Goal: Communication & Community: Answer question/provide support

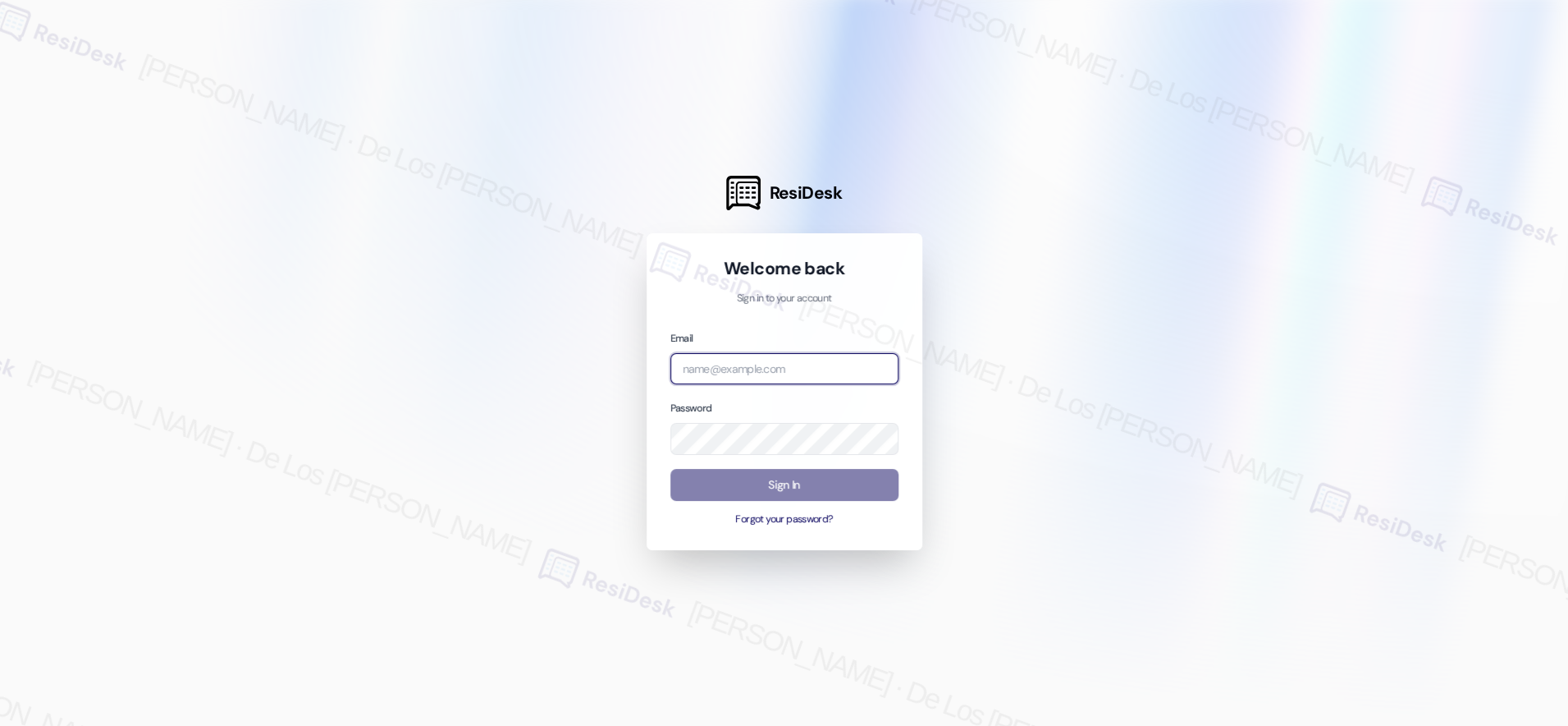
click at [794, 364] on input "email" at bounding box center [784, 368] width 228 height 32
type input "automated-surveys-venture_communities-[PERSON_NAME].[PERSON_NAME]@venture_[DOMA…"
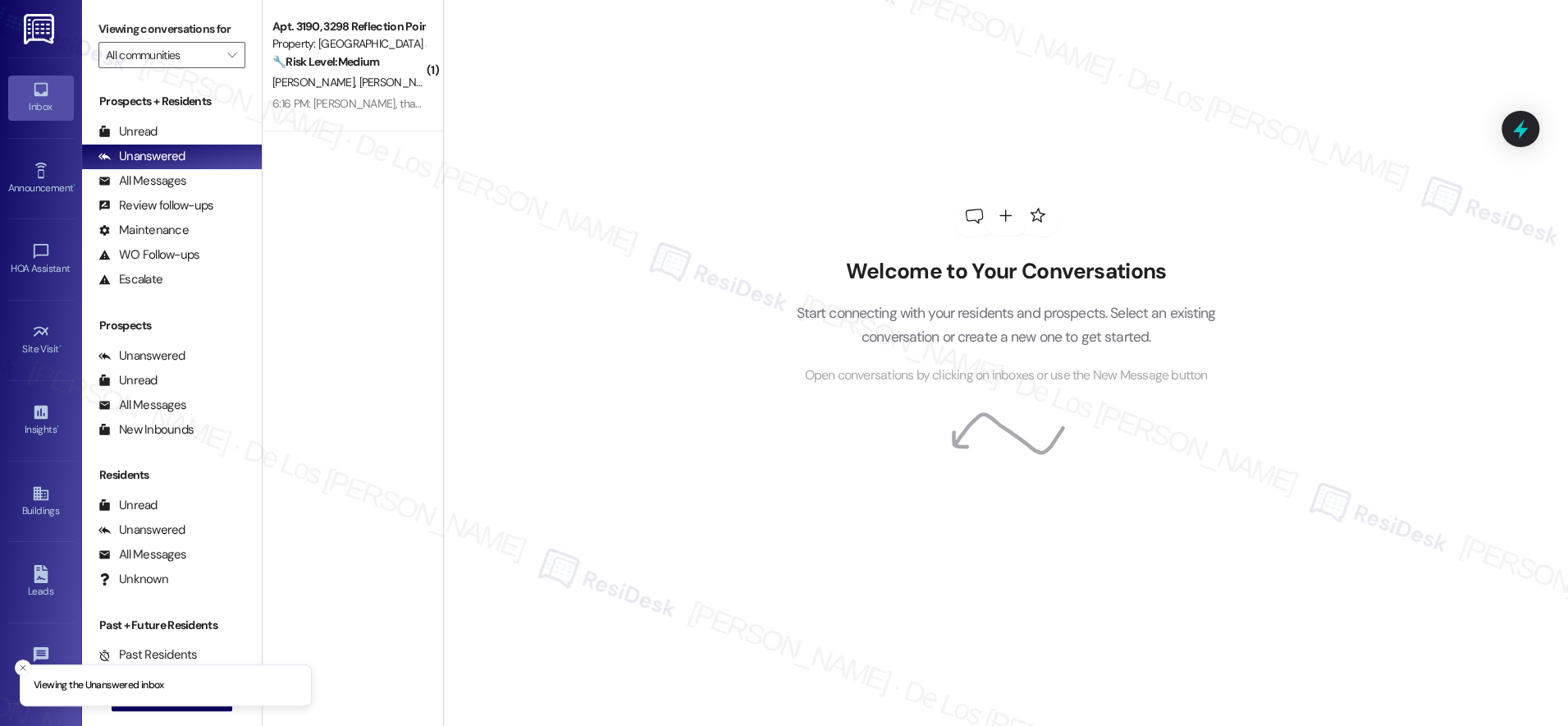
drag, startPoint x: 19, startPoint y: 667, endPoint x: 94, endPoint y: 678, distance: 75.8
click at [21, 668] on icon "Close toast" at bounding box center [23, 667] width 10 height 10
click at [148, 693] on span "New Message" at bounding box center [182, 697] width 68 height 17
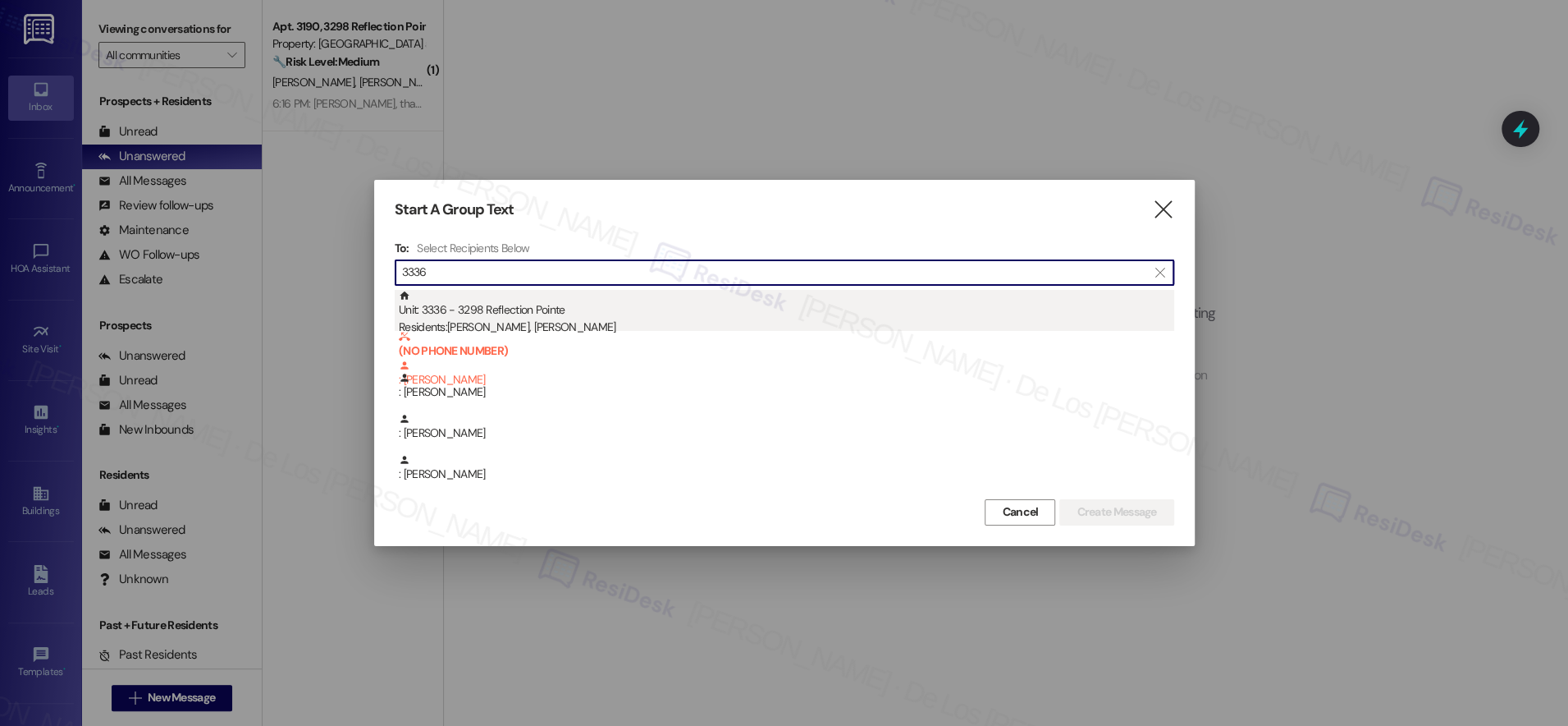
type input "3336"
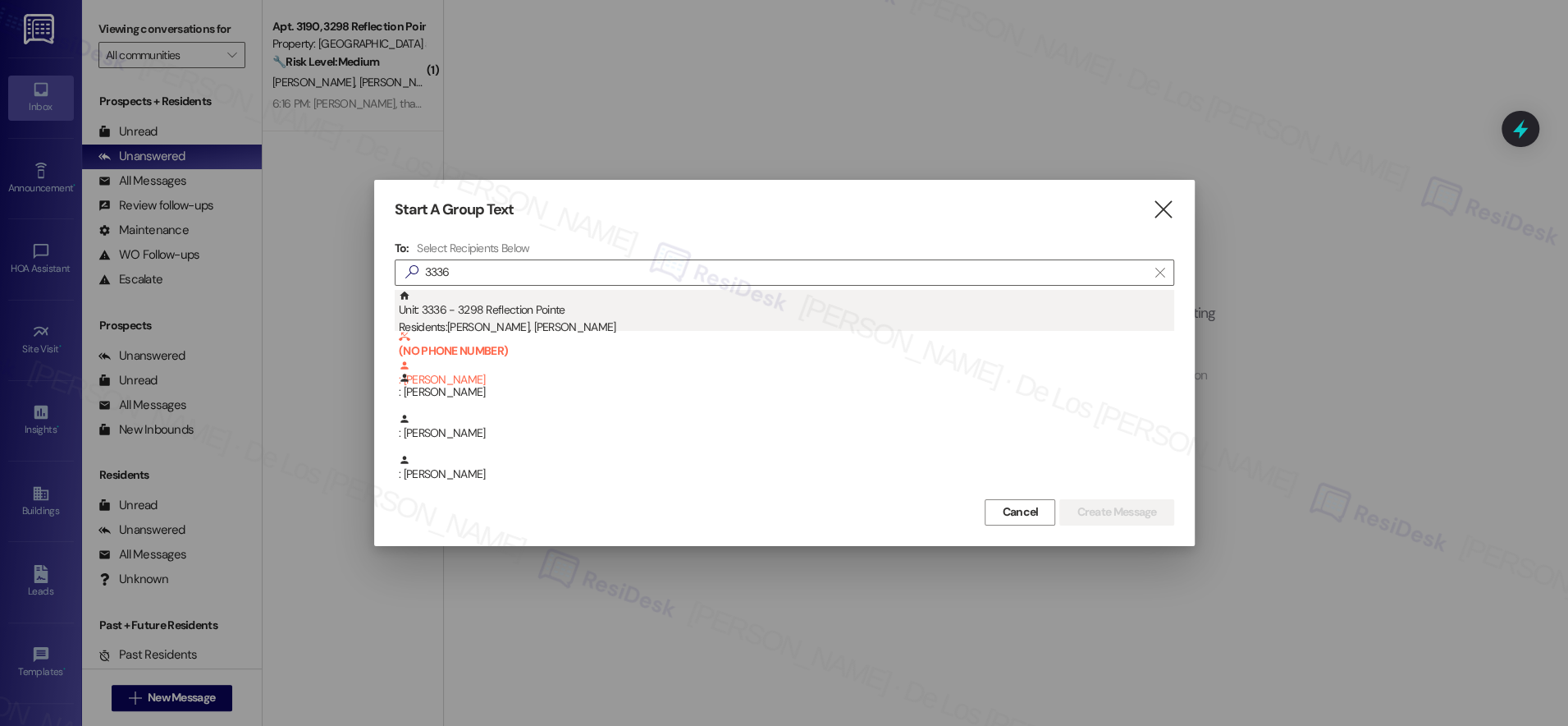
click at [597, 314] on div "Unit: 3336 - 3298 Reflection Pointe Residents: [PERSON_NAME], [PERSON_NAME]" at bounding box center [786, 313] width 775 height 46
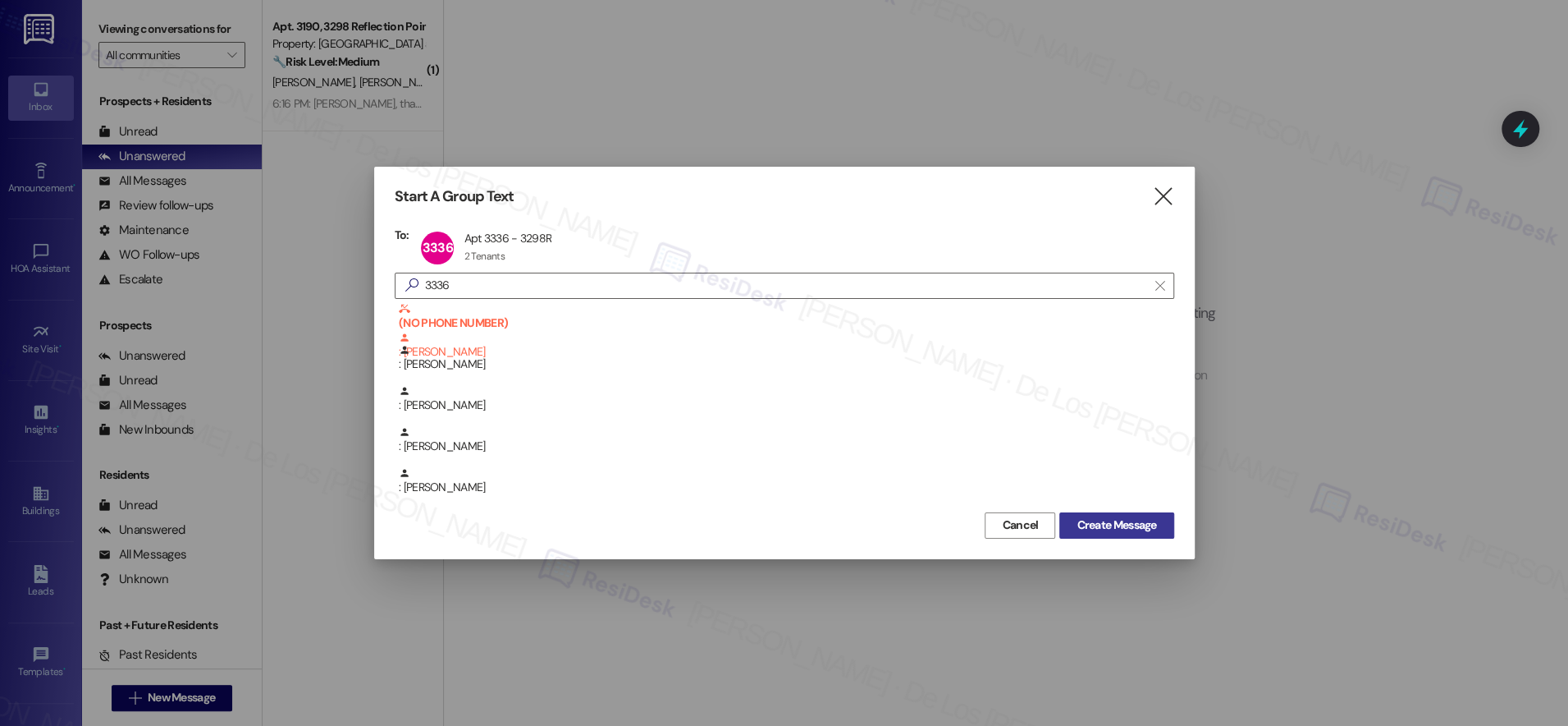
click at [1080, 514] on button "Create Message" at bounding box center [1116, 525] width 114 height 26
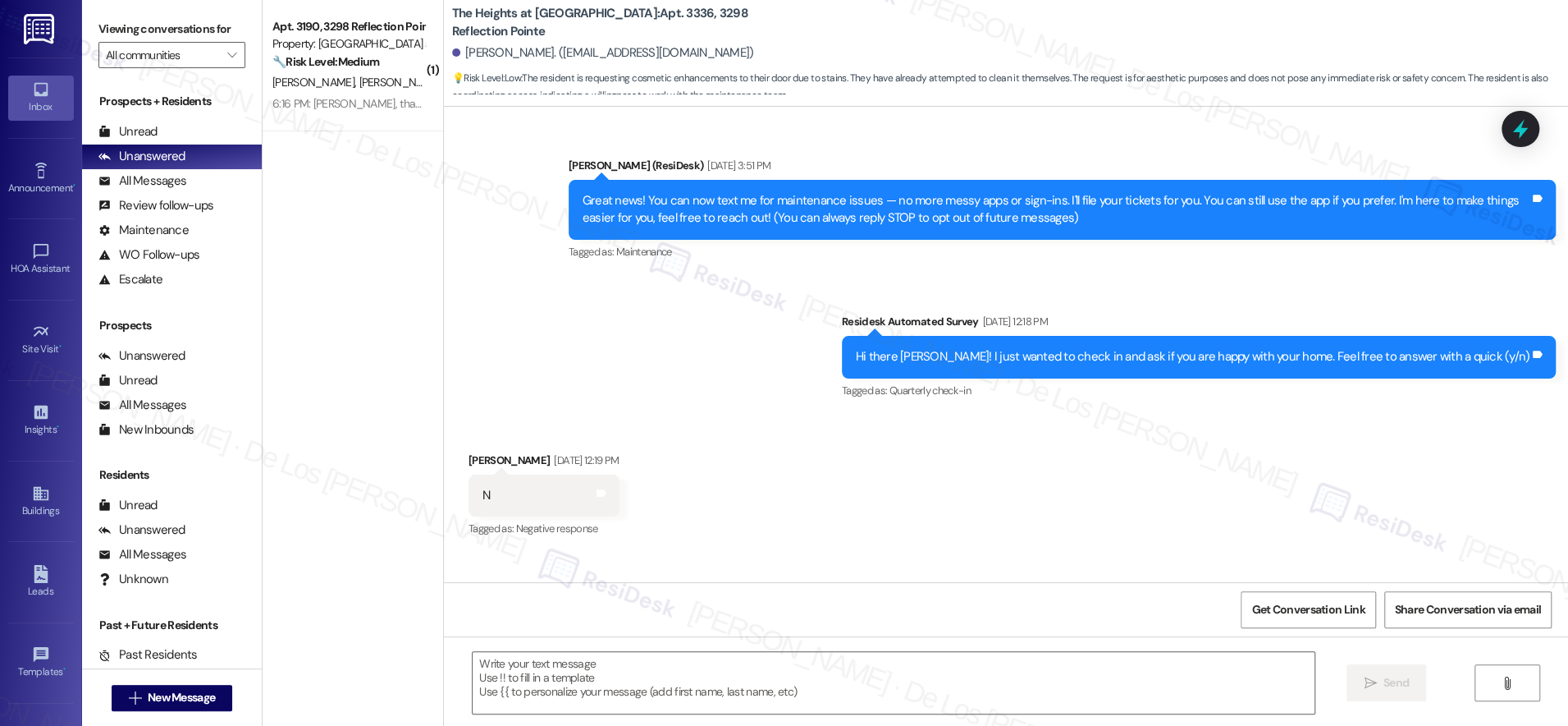
scroll to position [3685, 0]
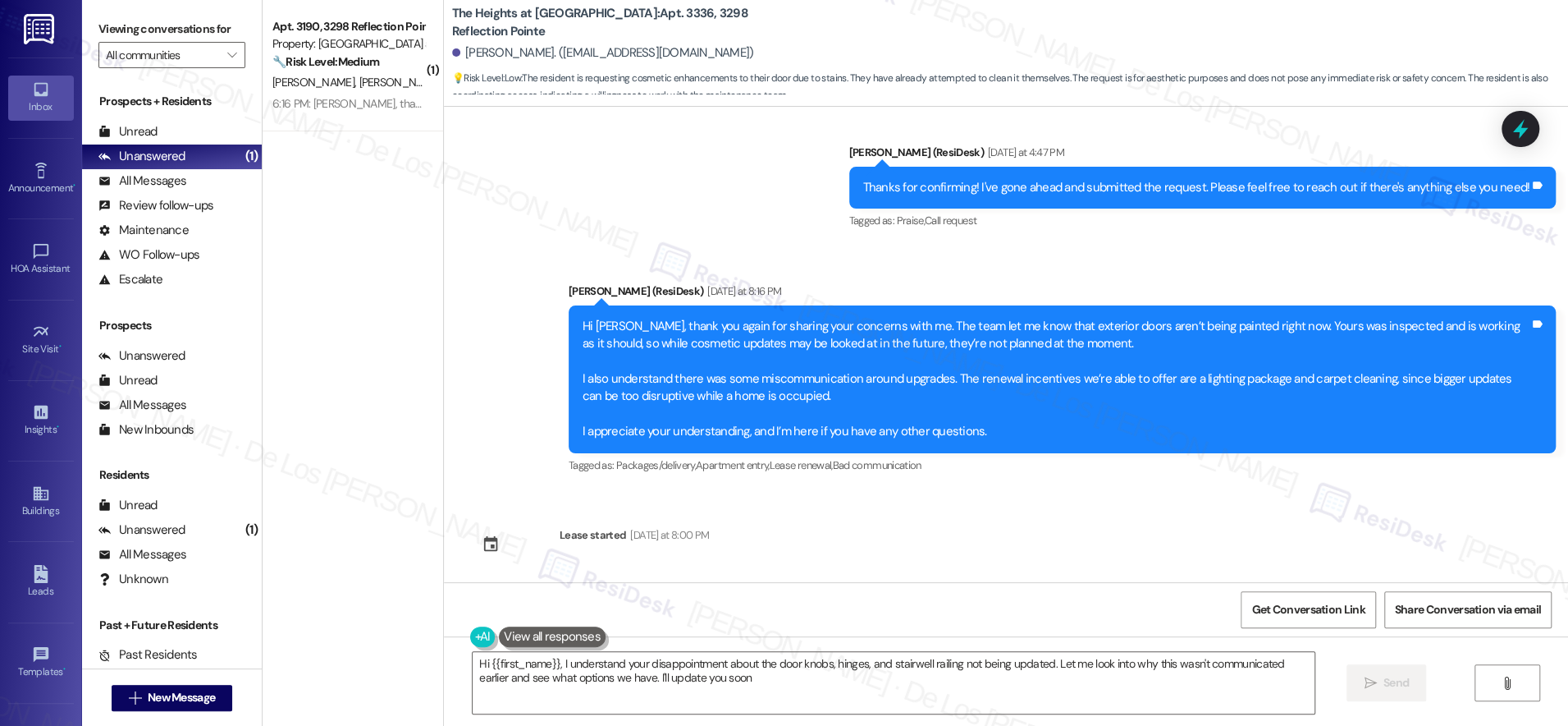
type textarea "Hi {{first_name}}, I understand your disappointment about the door knobs, hinge…"
